Goal: Task Accomplishment & Management: Manage account settings

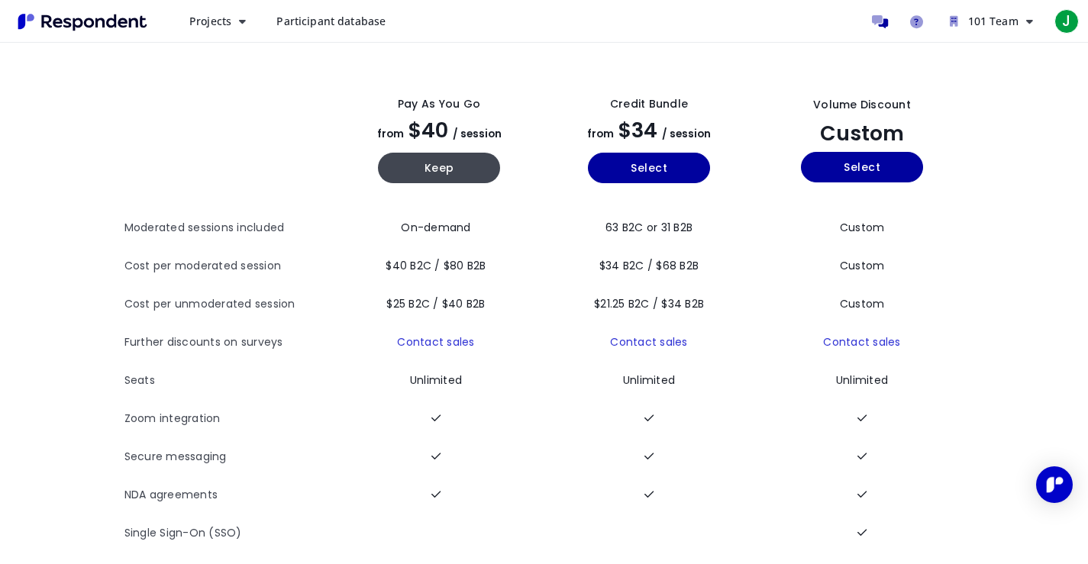
scroll to position [75, 0]
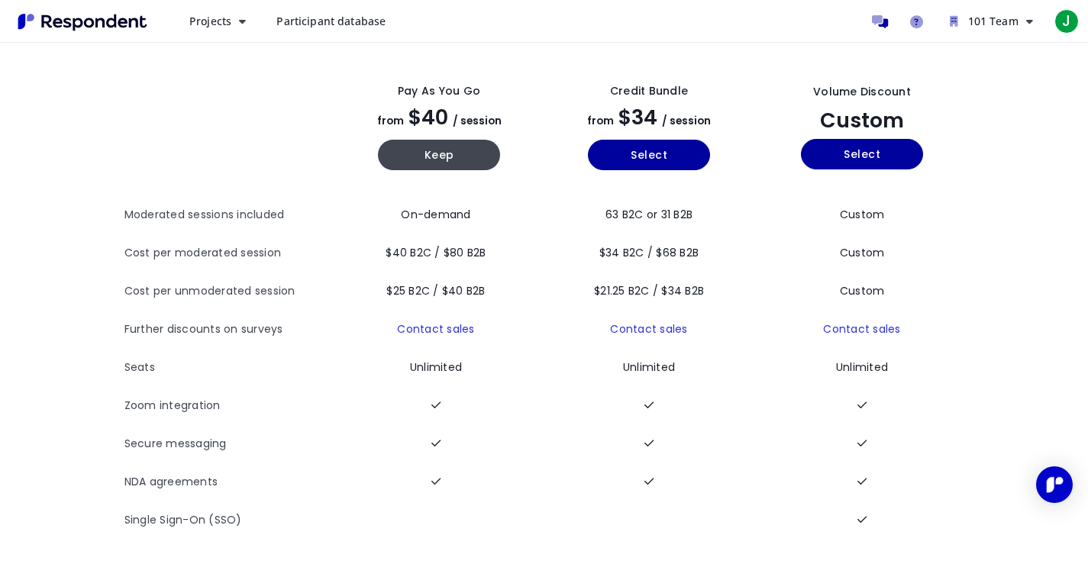
click at [460, 284] on span "$25 B2C / $40 B2B" at bounding box center [435, 290] width 98 height 15
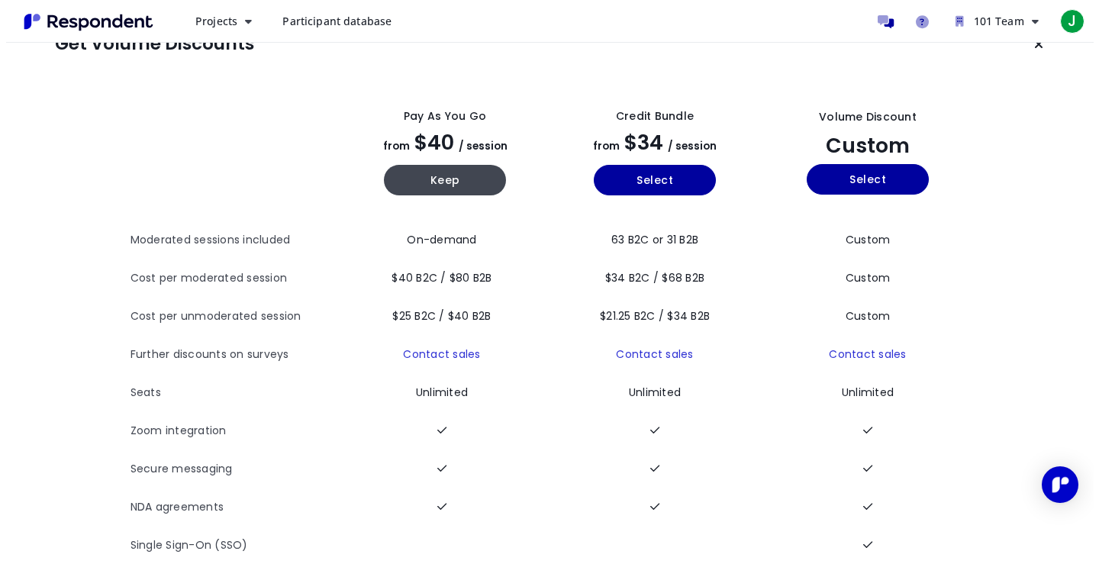
scroll to position [0, 0]
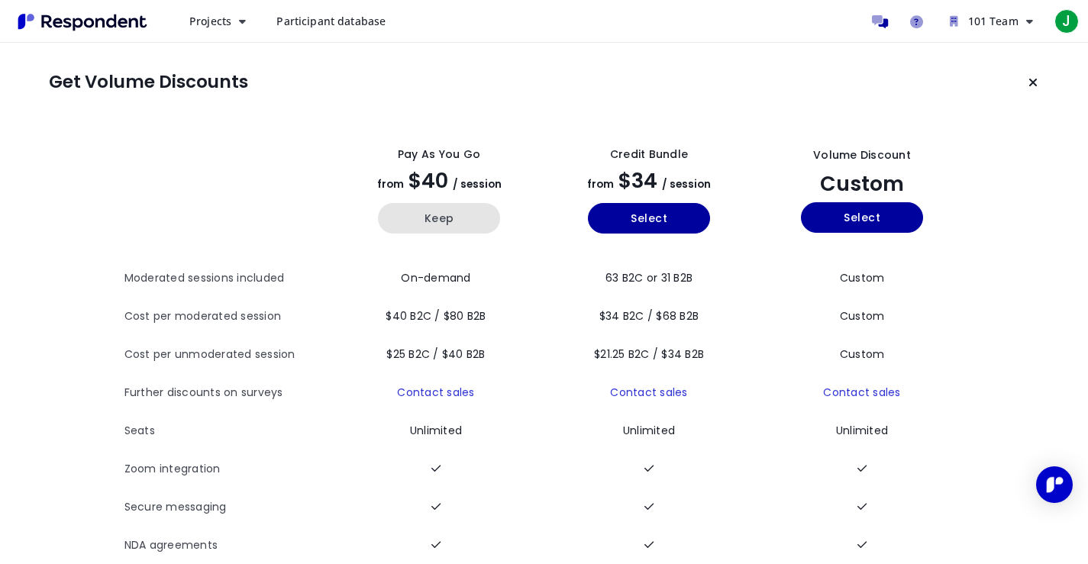
click at [461, 216] on button "Keep" at bounding box center [439, 218] width 122 height 31
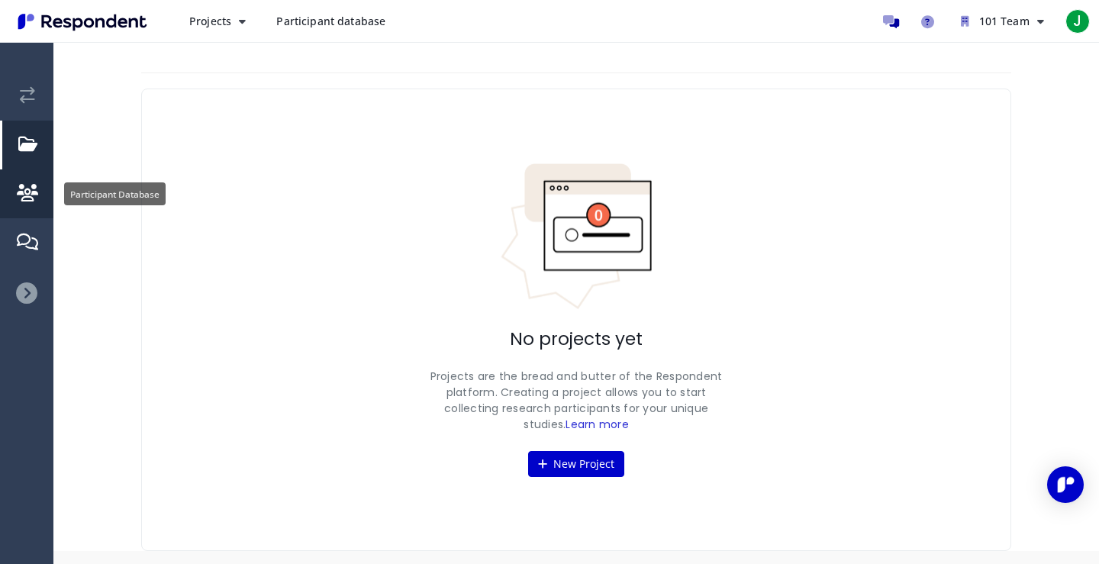
click at [28, 186] on em "Participant Database" at bounding box center [27, 193] width 21 height 17
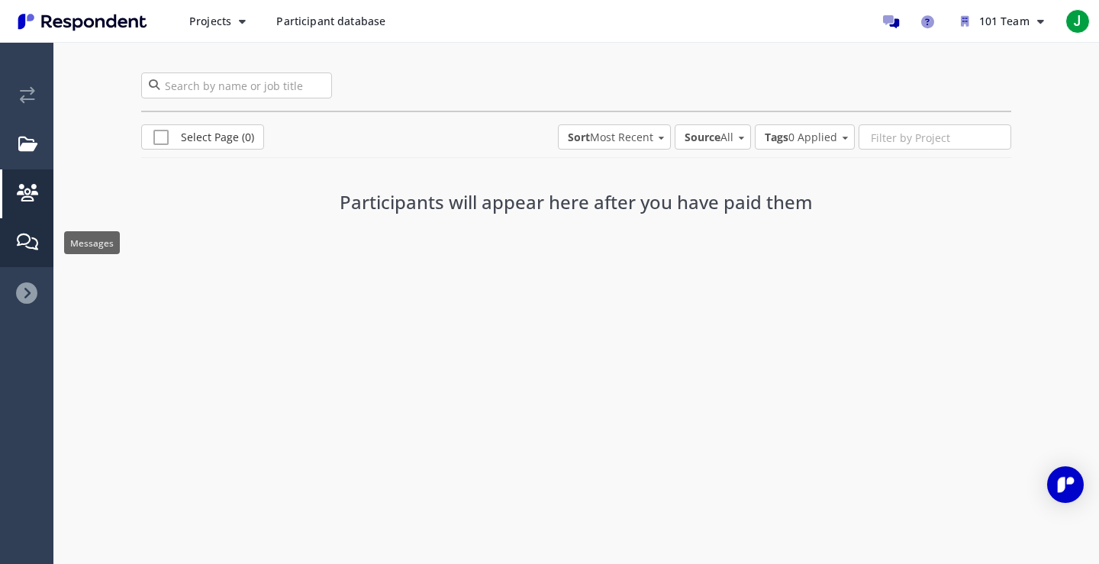
click at [26, 247] on em "Messages" at bounding box center [27, 242] width 21 height 17
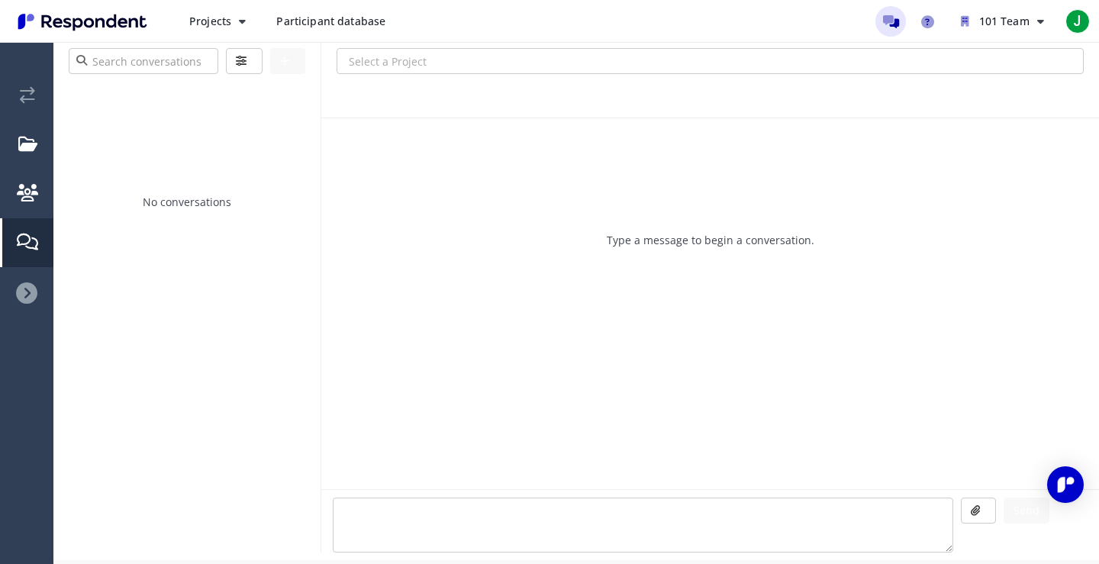
click at [29, 288] on icon at bounding box center [26, 292] width 21 height 21
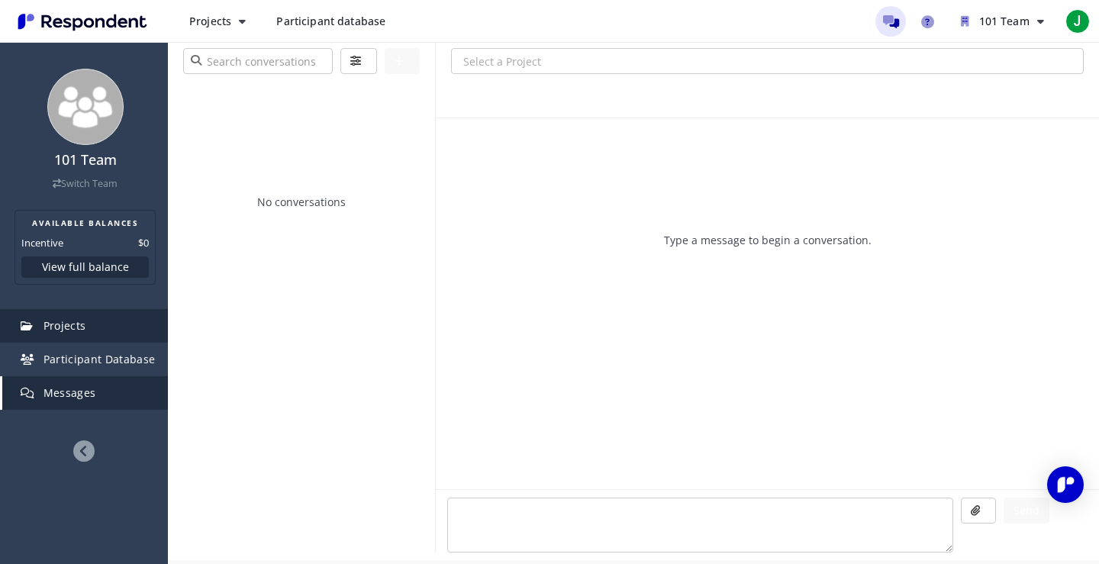
click at [63, 324] on span "Projects" at bounding box center [65, 325] width 43 height 15
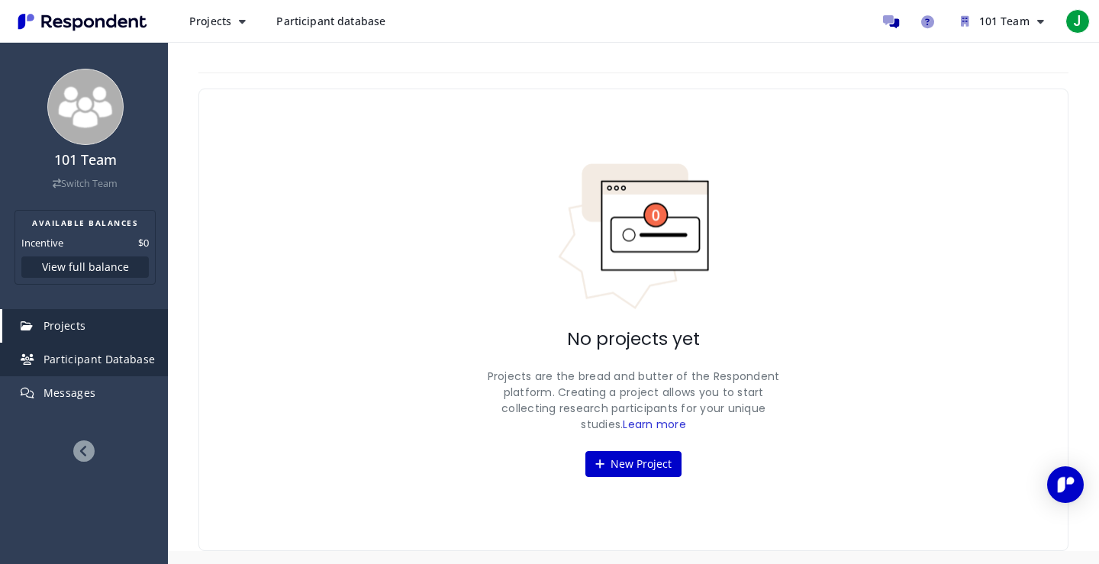
click at [67, 367] on link "Participant Database" at bounding box center [85, 360] width 166 height 34
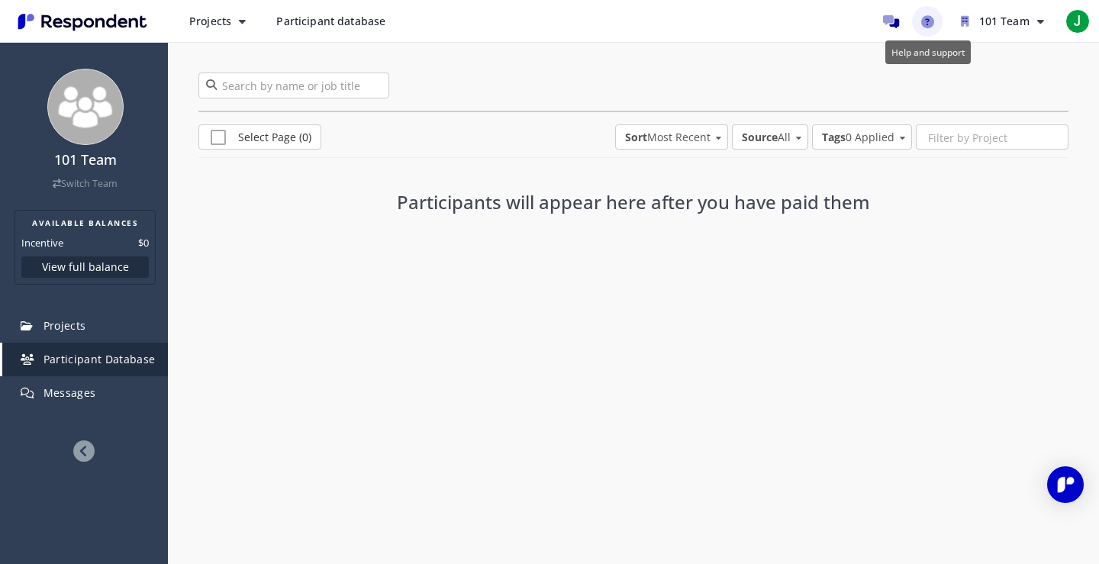
click at [932, 18] on icon "Help and support" at bounding box center [928, 21] width 13 height 13
click at [974, 19] on button "101 Team" at bounding box center [1003, 21] width 108 height 27
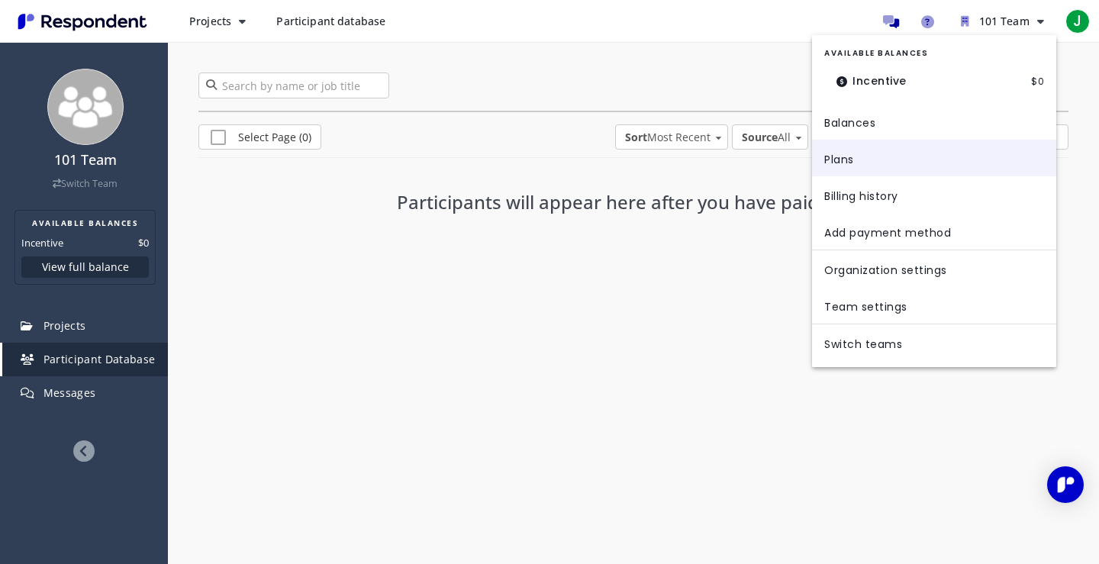
click at [928, 157] on link "Plans" at bounding box center [934, 158] width 244 height 37
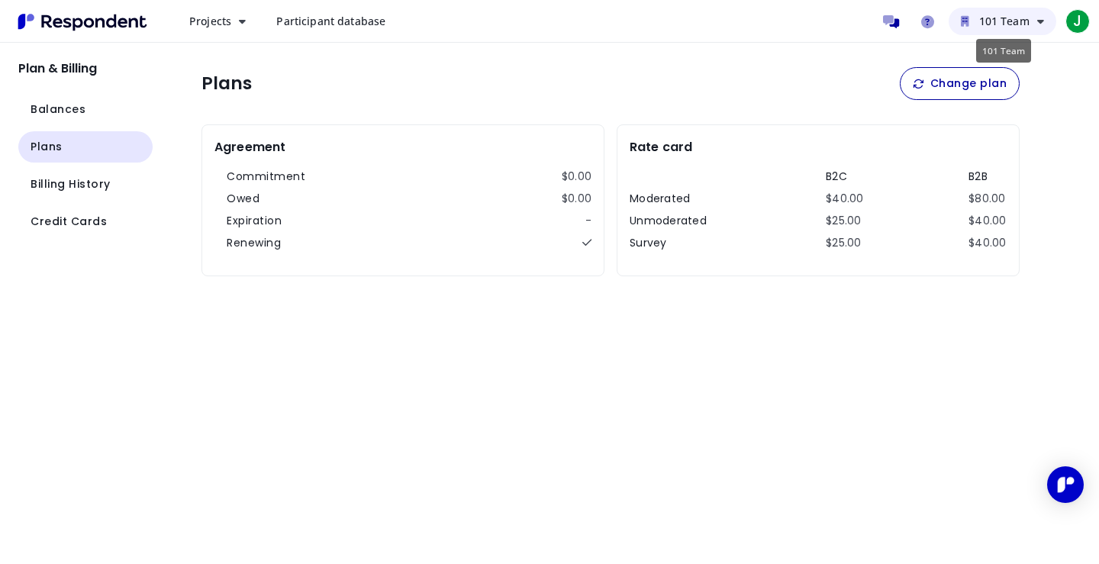
click at [1016, 20] on span "101 Team" at bounding box center [1005, 21] width 50 height 15
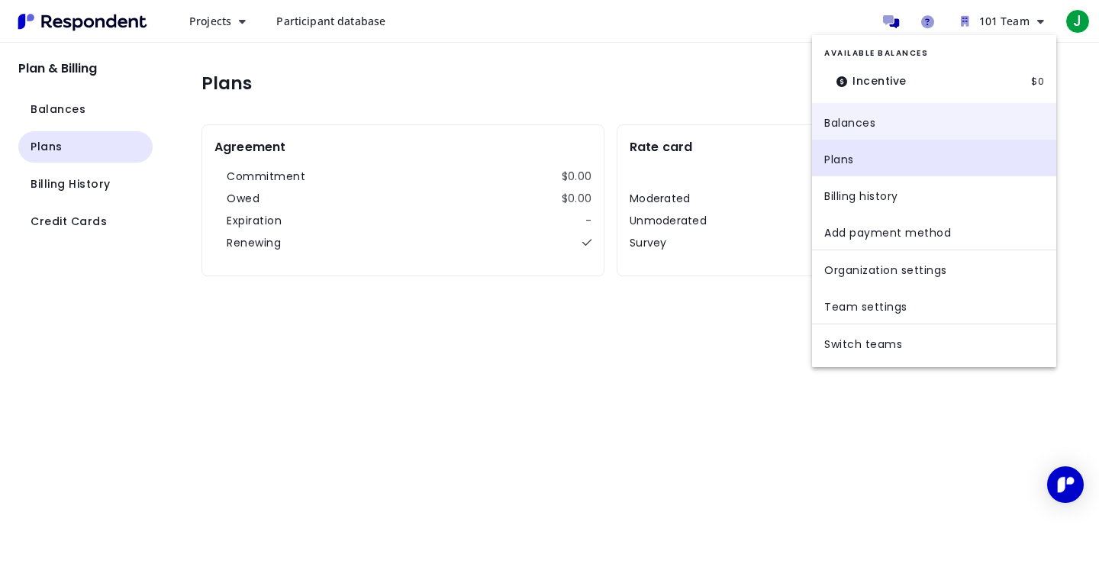
click at [925, 125] on link "Balances" at bounding box center [934, 121] width 244 height 37
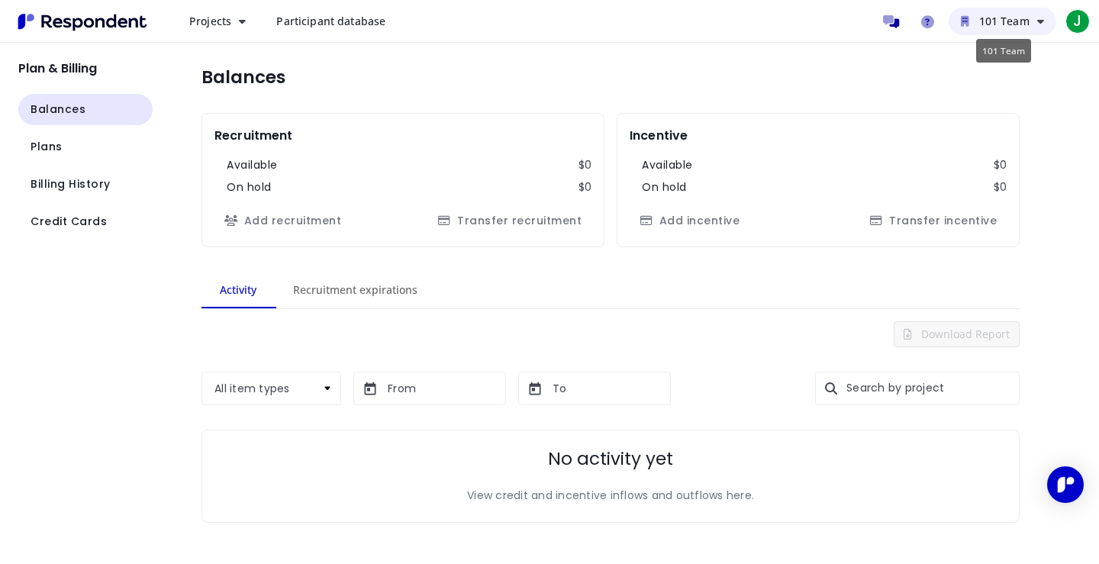
click at [1018, 14] on span "101 Team" at bounding box center [1005, 21] width 50 height 15
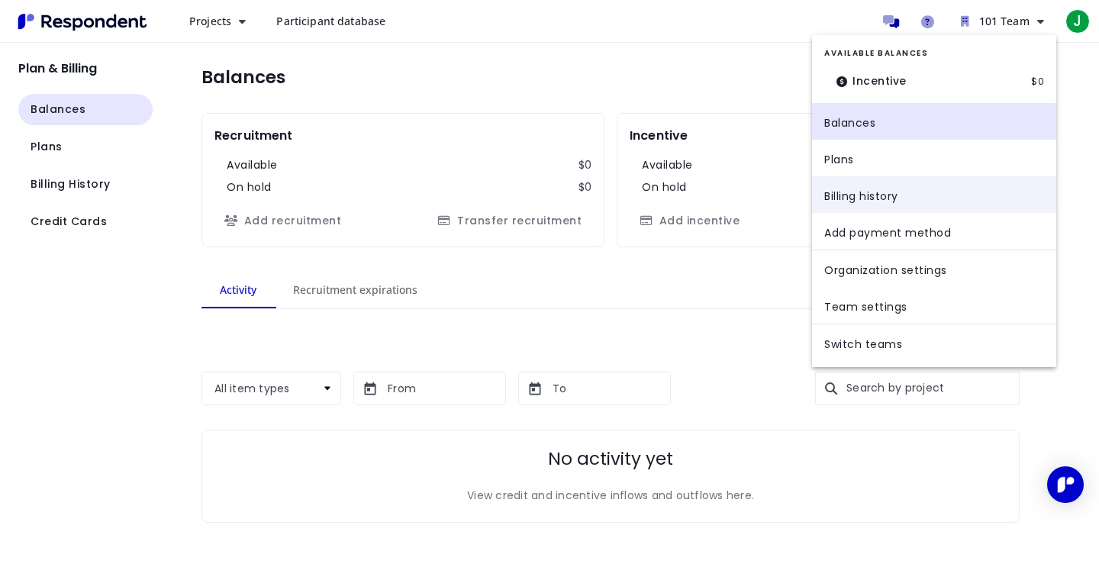
click at [902, 188] on link "Billing history" at bounding box center [934, 194] width 244 height 37
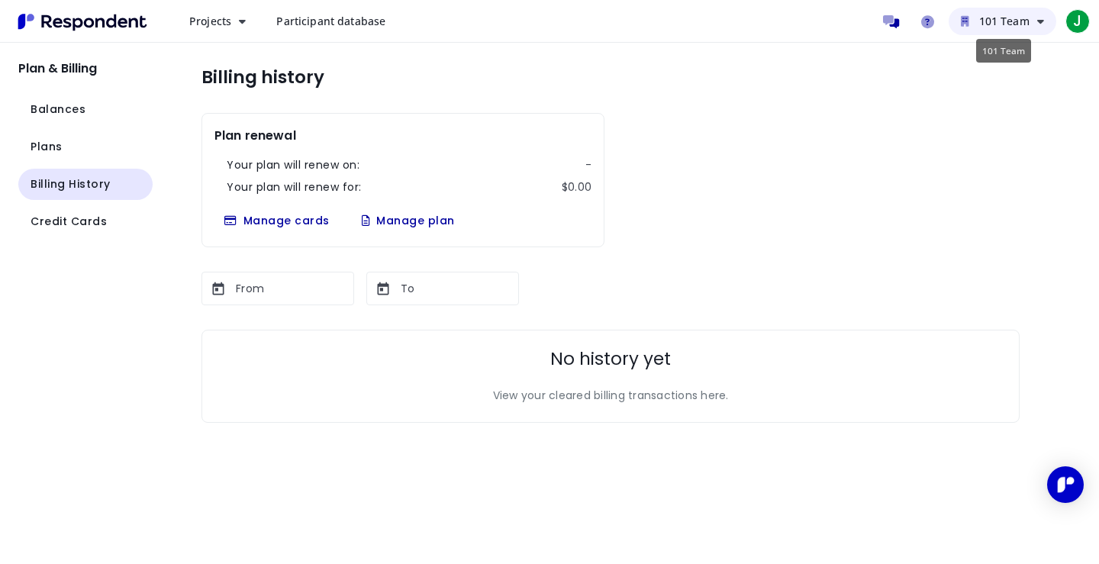
click at [1006, 18] on span "101 Team" at bounding box center [1005, 21] width 50 height 15
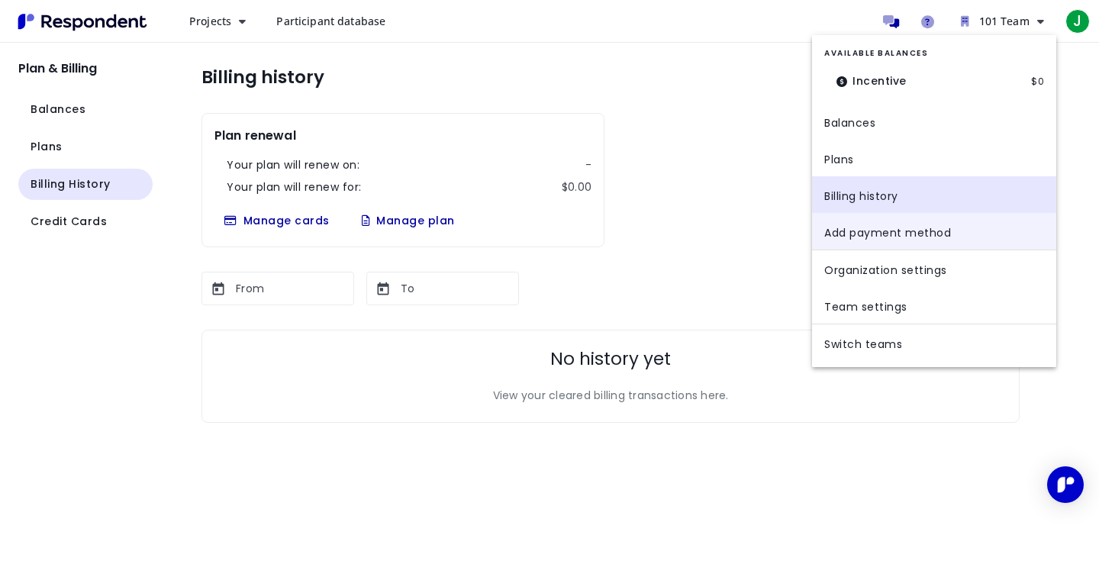
click at [943, 227] on link "Add payment method" at bounding box center [934, 231] width 244 height 37
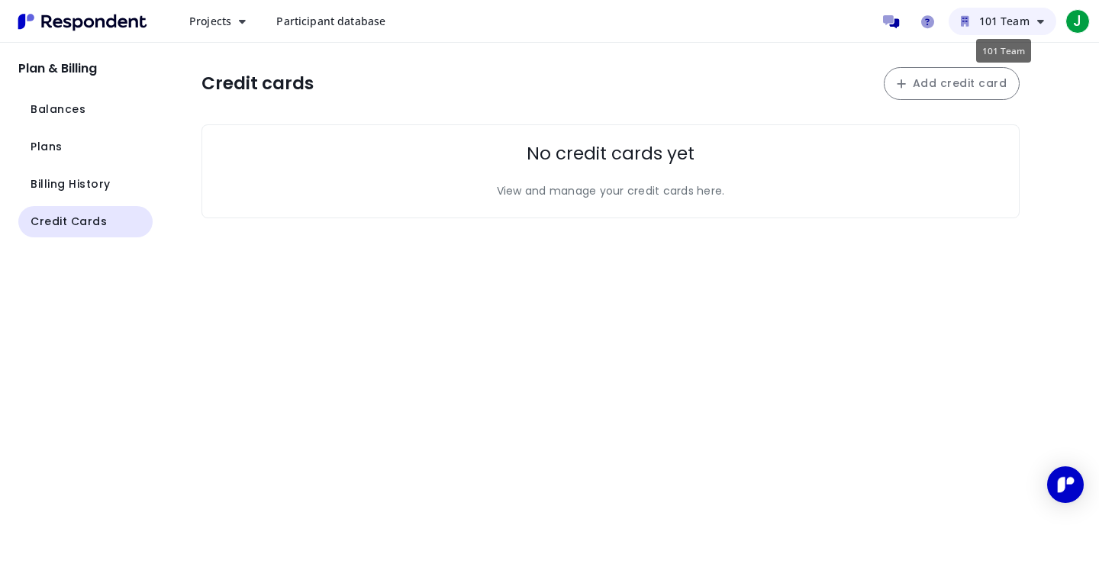
click at [1022, 27] on span "101 Team" at bounding box center [1005, 21] width 50 height 15
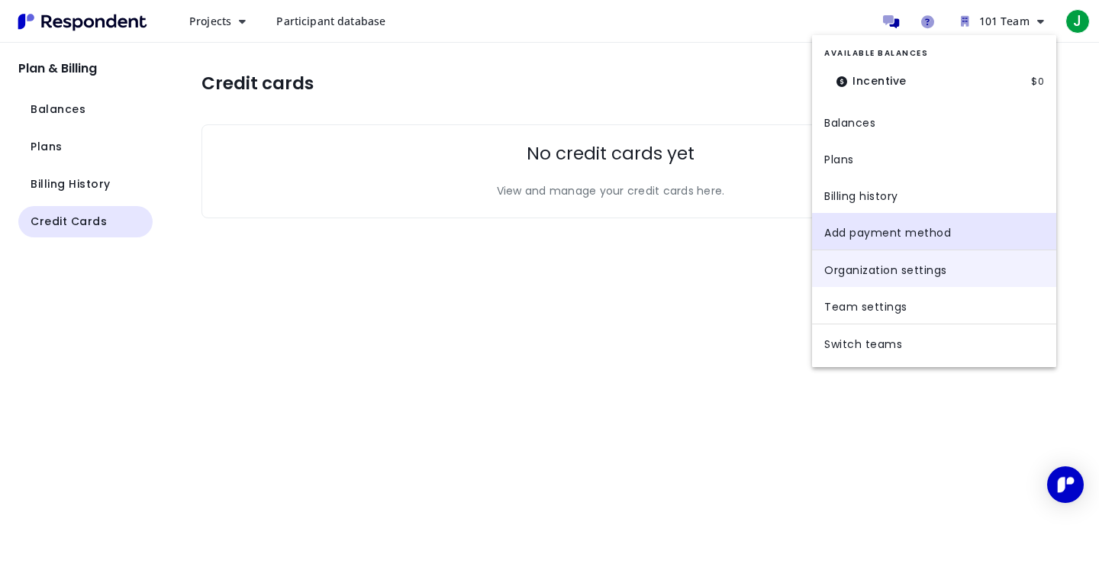
click at [931, 266] on link "Organization settings" at bounding box center [934, 268] width 244 height 37
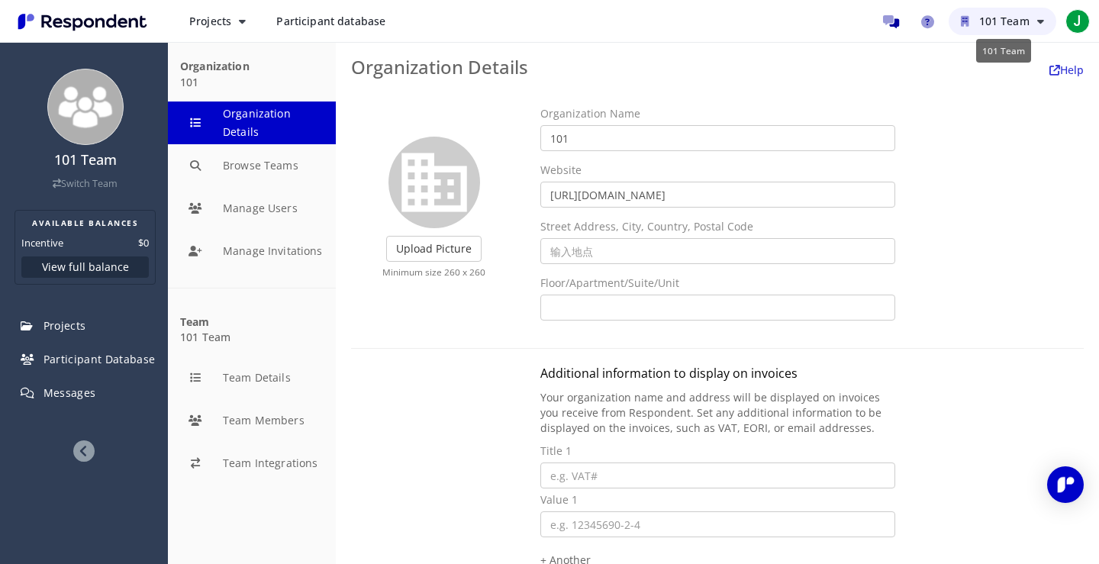
click at [1010, 18] on span "101 Team" at bounding box center [1005, 21] width 50 height 15
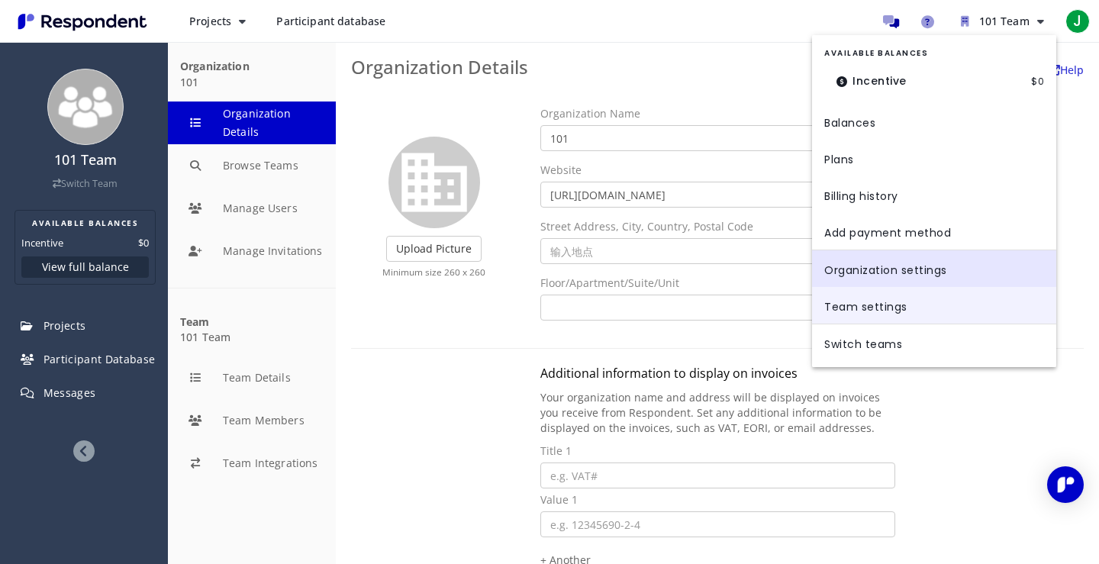
click at [920, 305] on link "Team settings" at bounding box center [934, 305] width 244 height 37
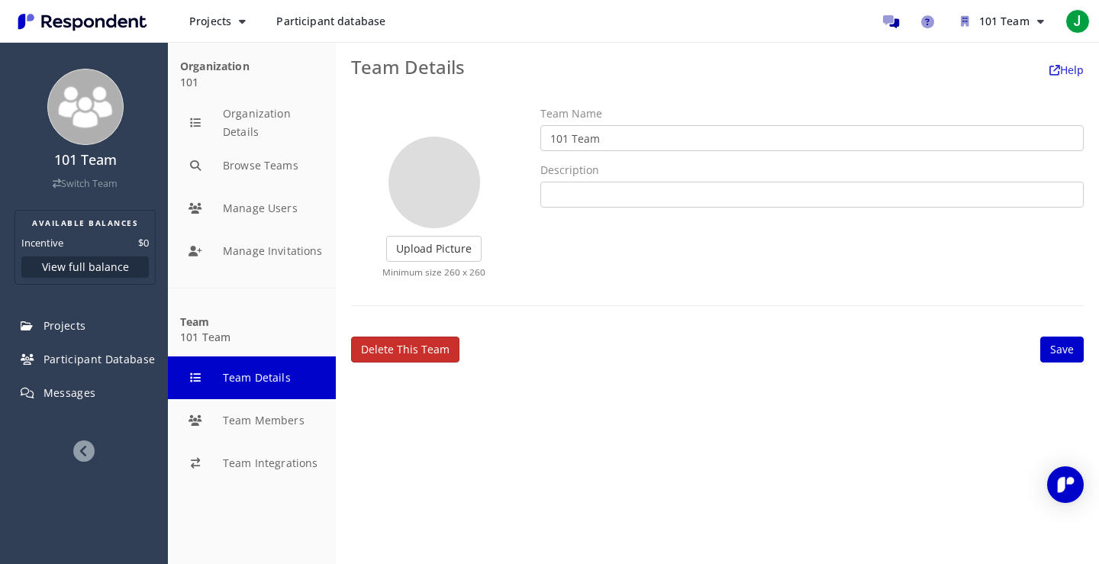
click at [438, 352] on link "Delete this team" at bounding box center [405, 350] width 108 height 26
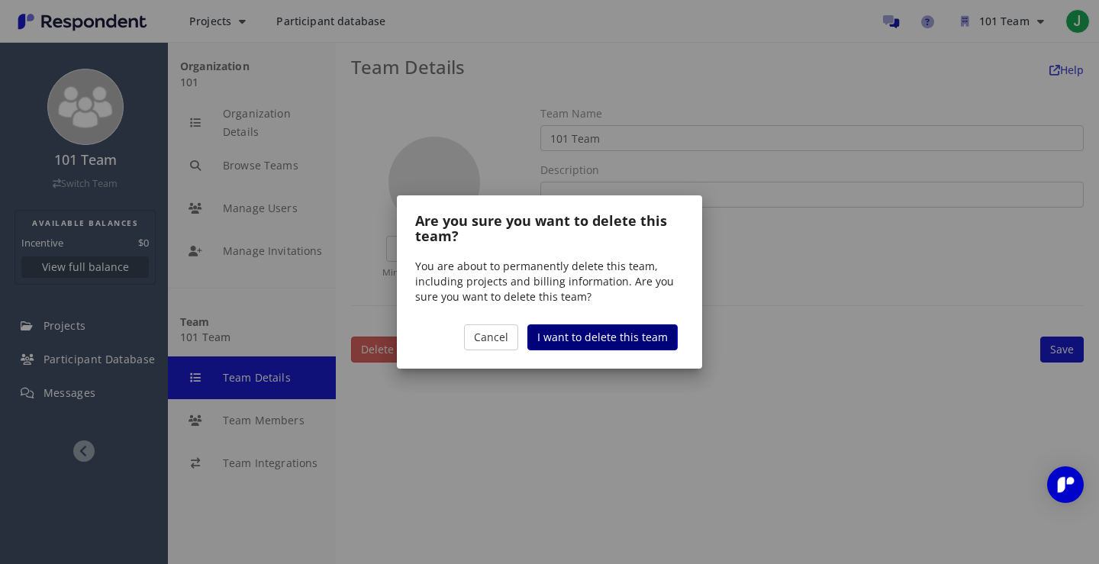
click at [571, 337] on span "I want to delete this team" at bounding box center [602, 337] width 131 height 15
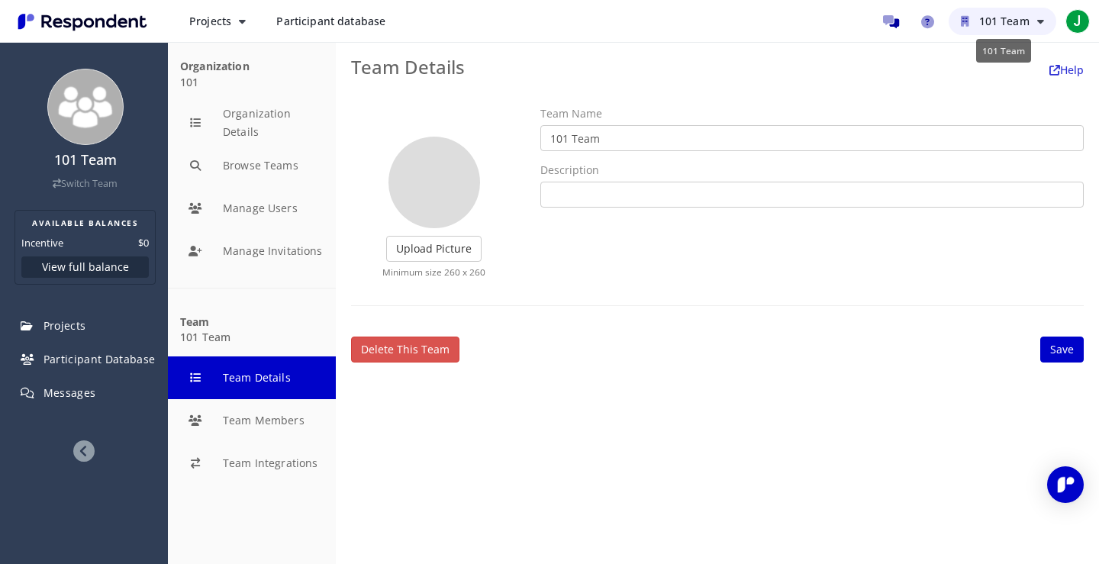
click at [1006, 18] on span "101 Team" at bounding box center [1005, 21] width 50 height 15
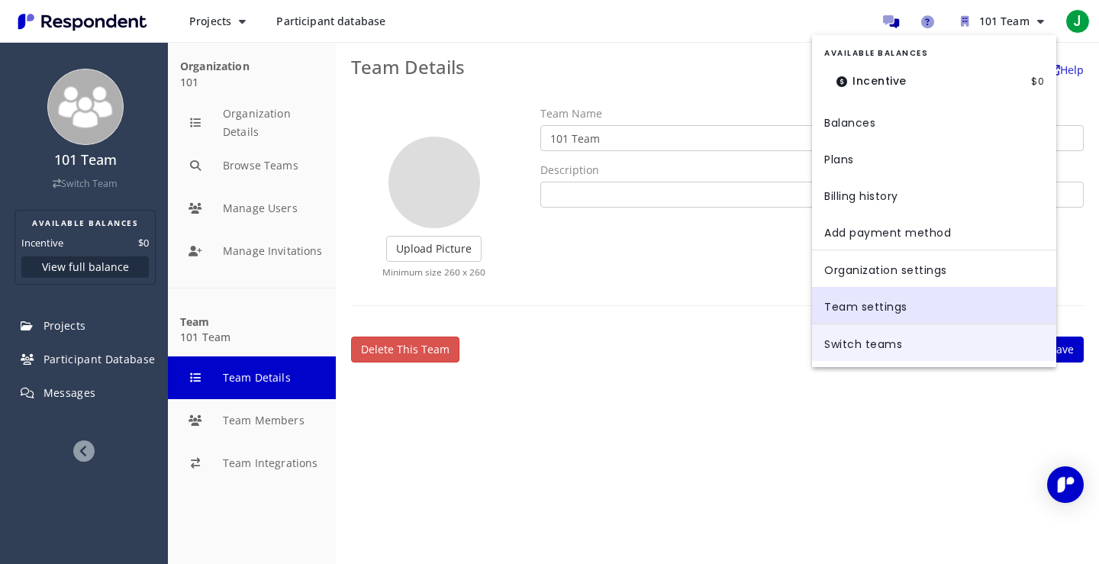
click at [886, 347] on link "Switch teams" at bounding box center [934, 342] width 244 height 37
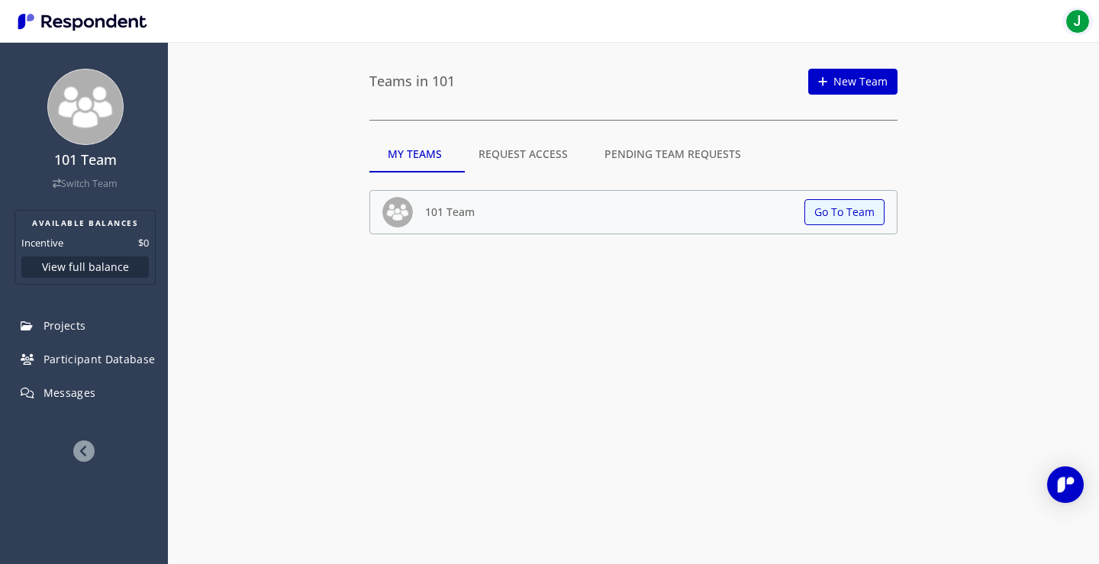
click at [1070, 24] on span "J" at bounding box center [1078, 21] width 24 height 24
click at [951, 103] on link "Logout" at bounding box center [995, 99] width 195 height 37
